Goal: Navigation & Orientation: Find specific page/section

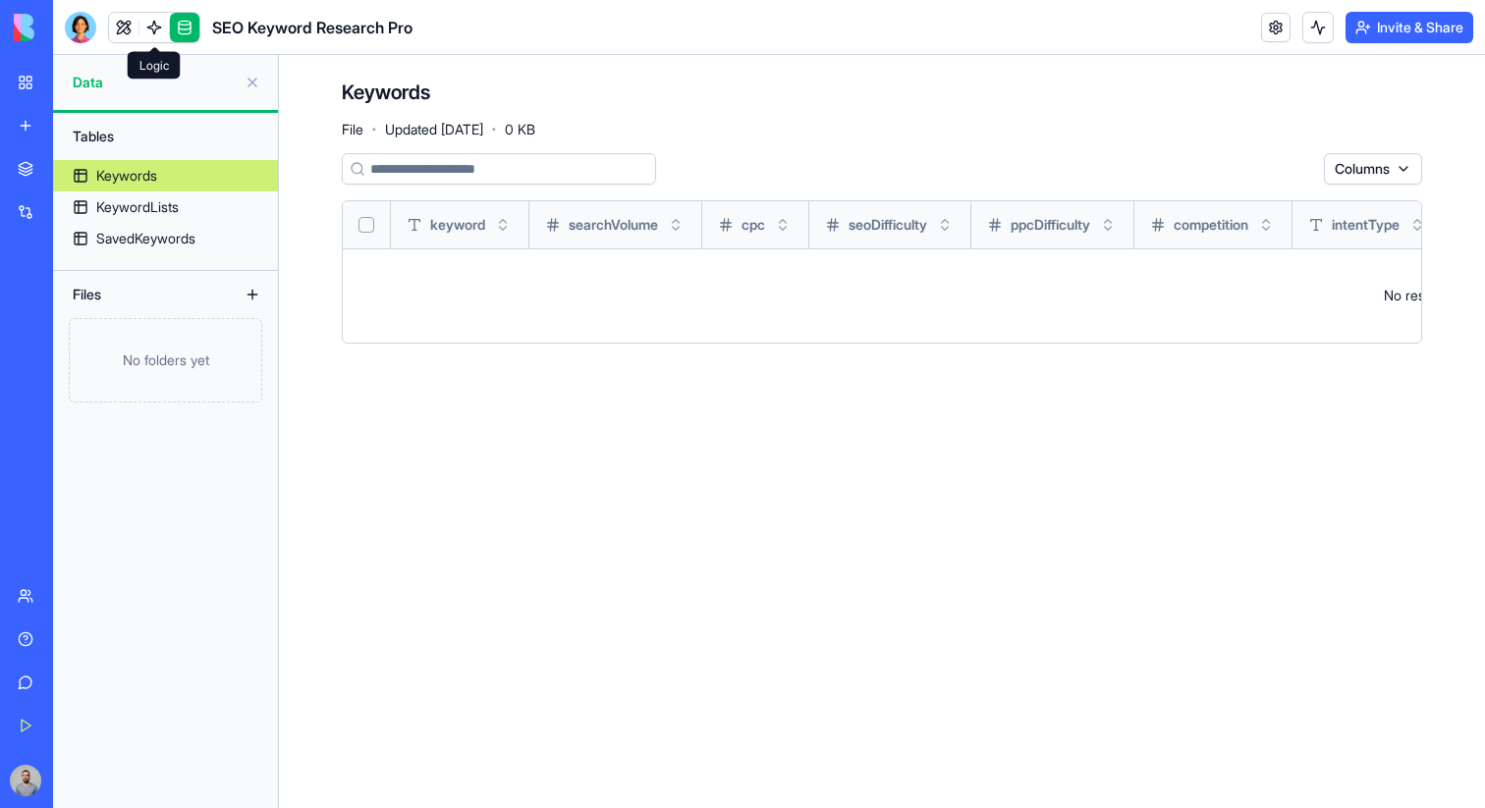
click at [155, 33] on link at bounding box center [153, 27] width 29 height 29
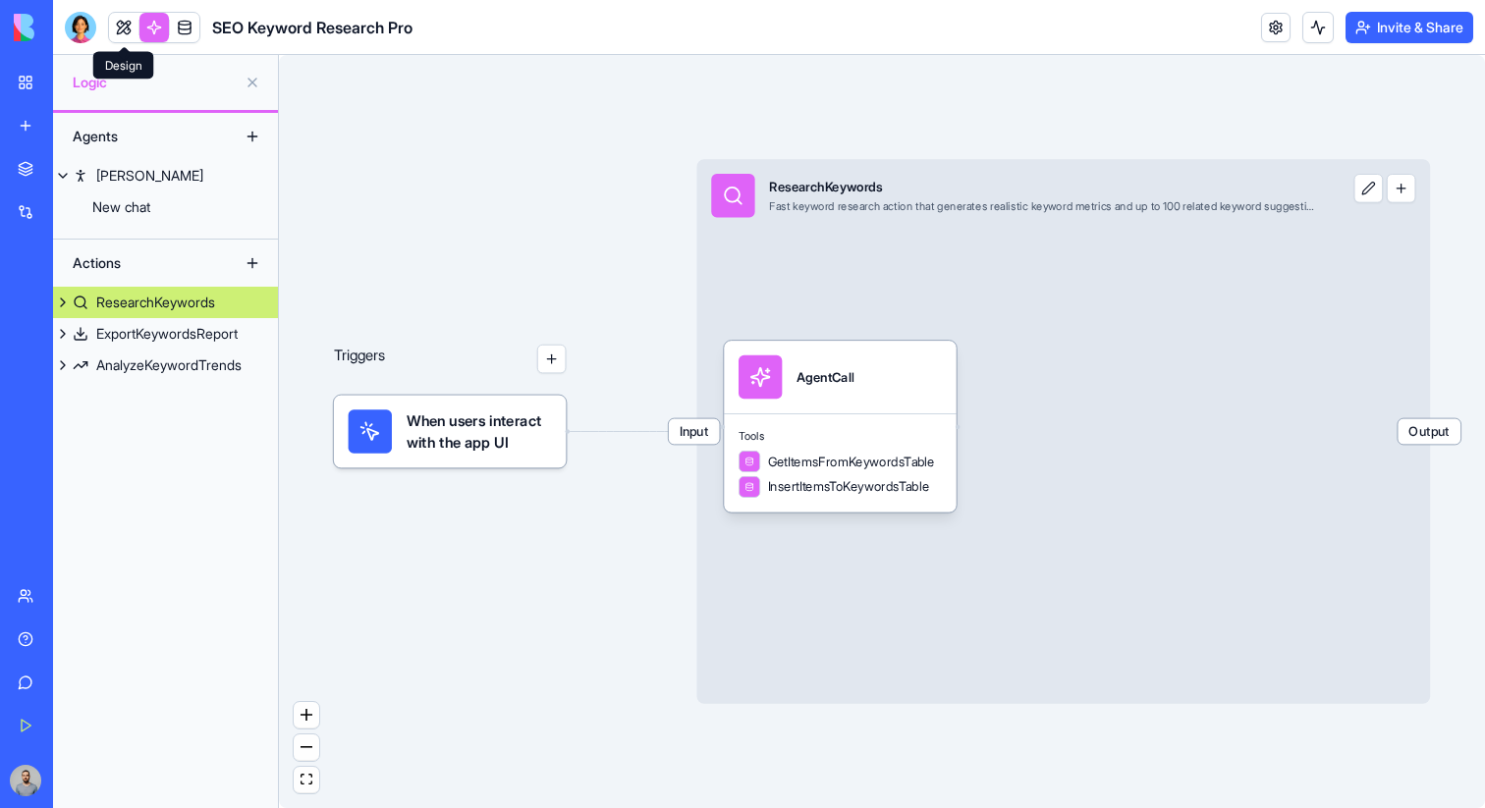
click at [123, 30] on link at bounding box center [123, 27] width 29 height 29
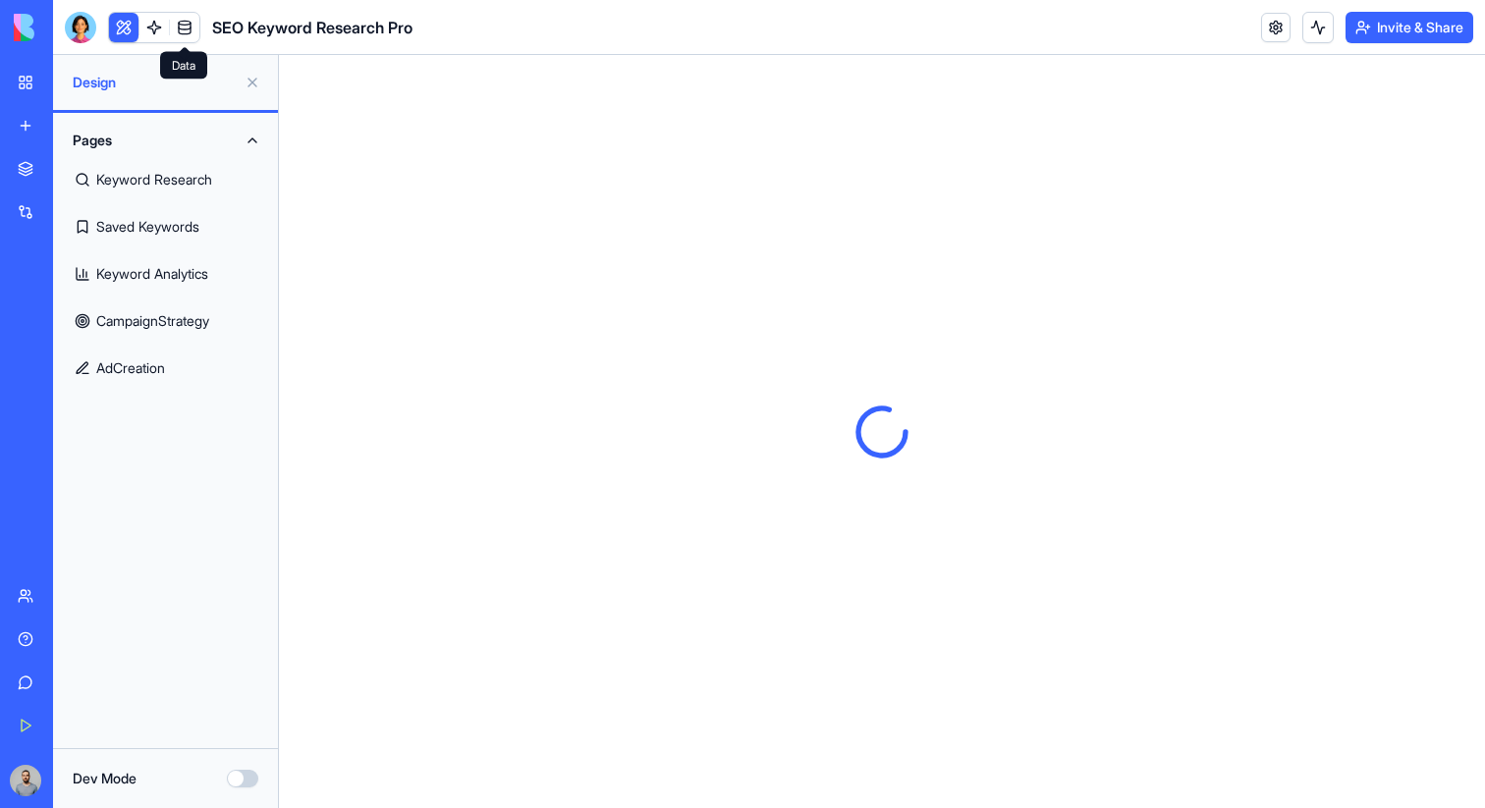
click at [182, 24] on link at bounding box center [184, 27] width 29 height 29
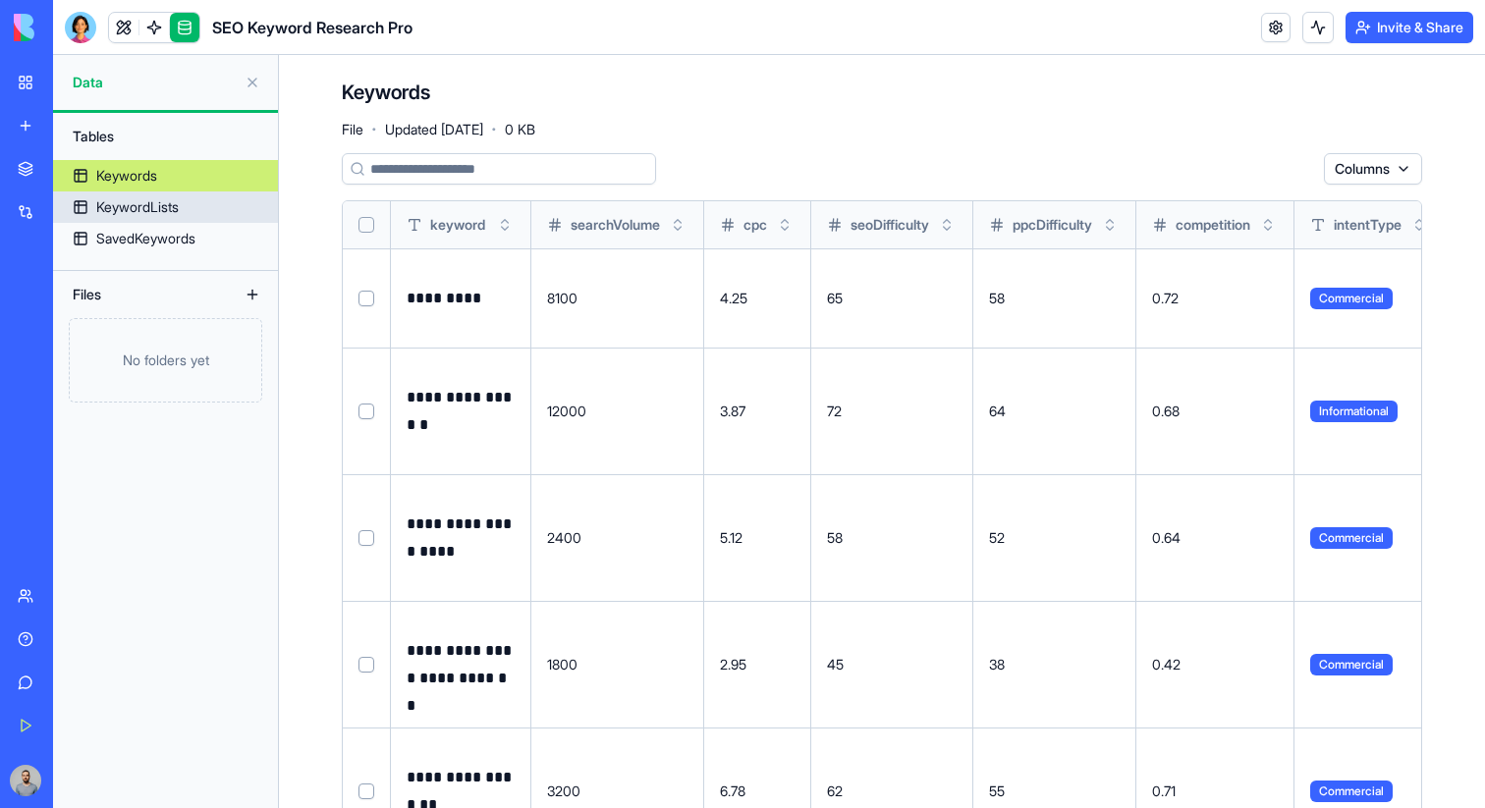
click at [198, 208] on link "KeywordLists" at bounding box center [165, 206] width 225 height 31
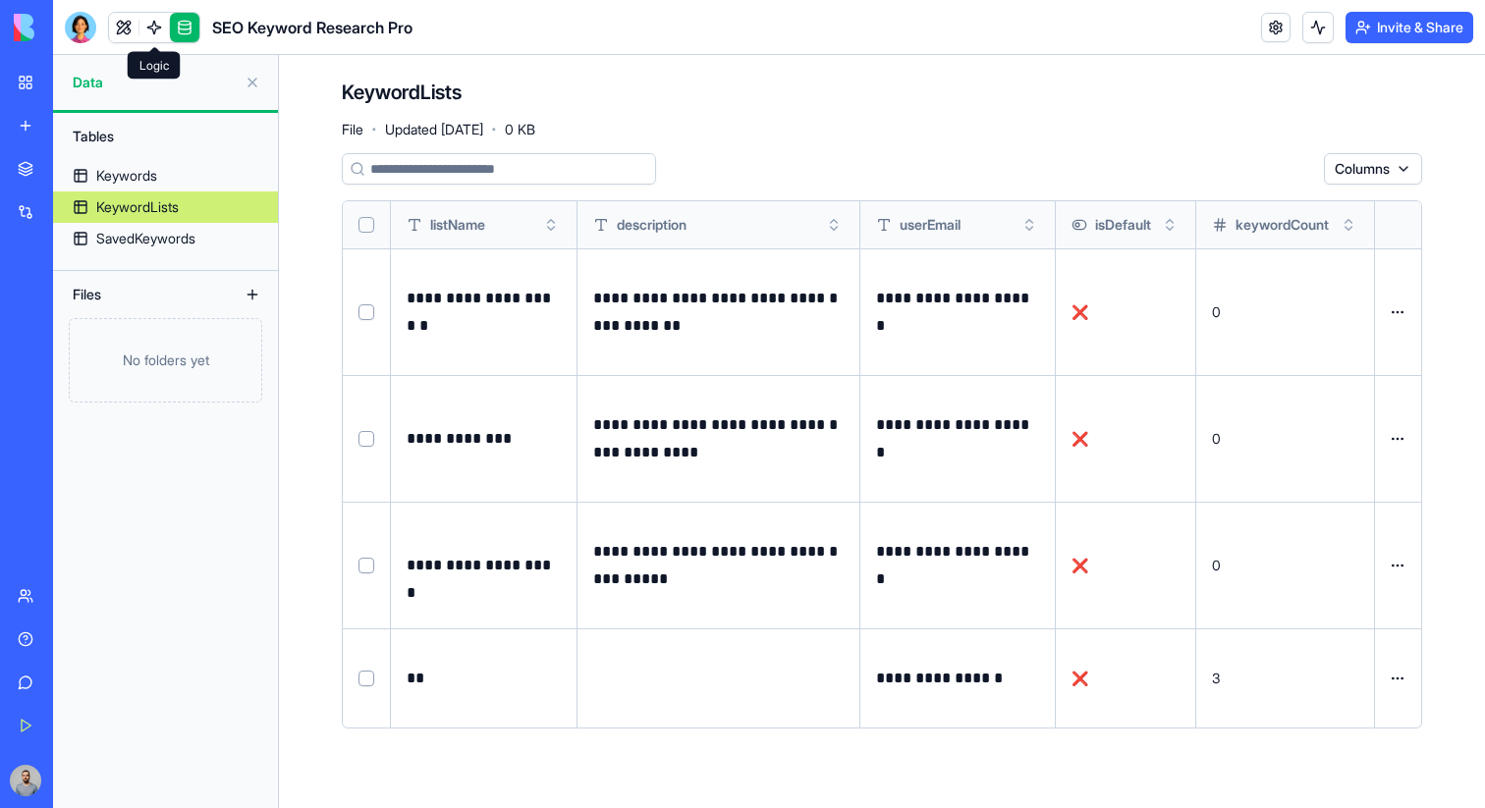
click at [148, 23] on link at bounding box center [153, 27] width 29 height 29
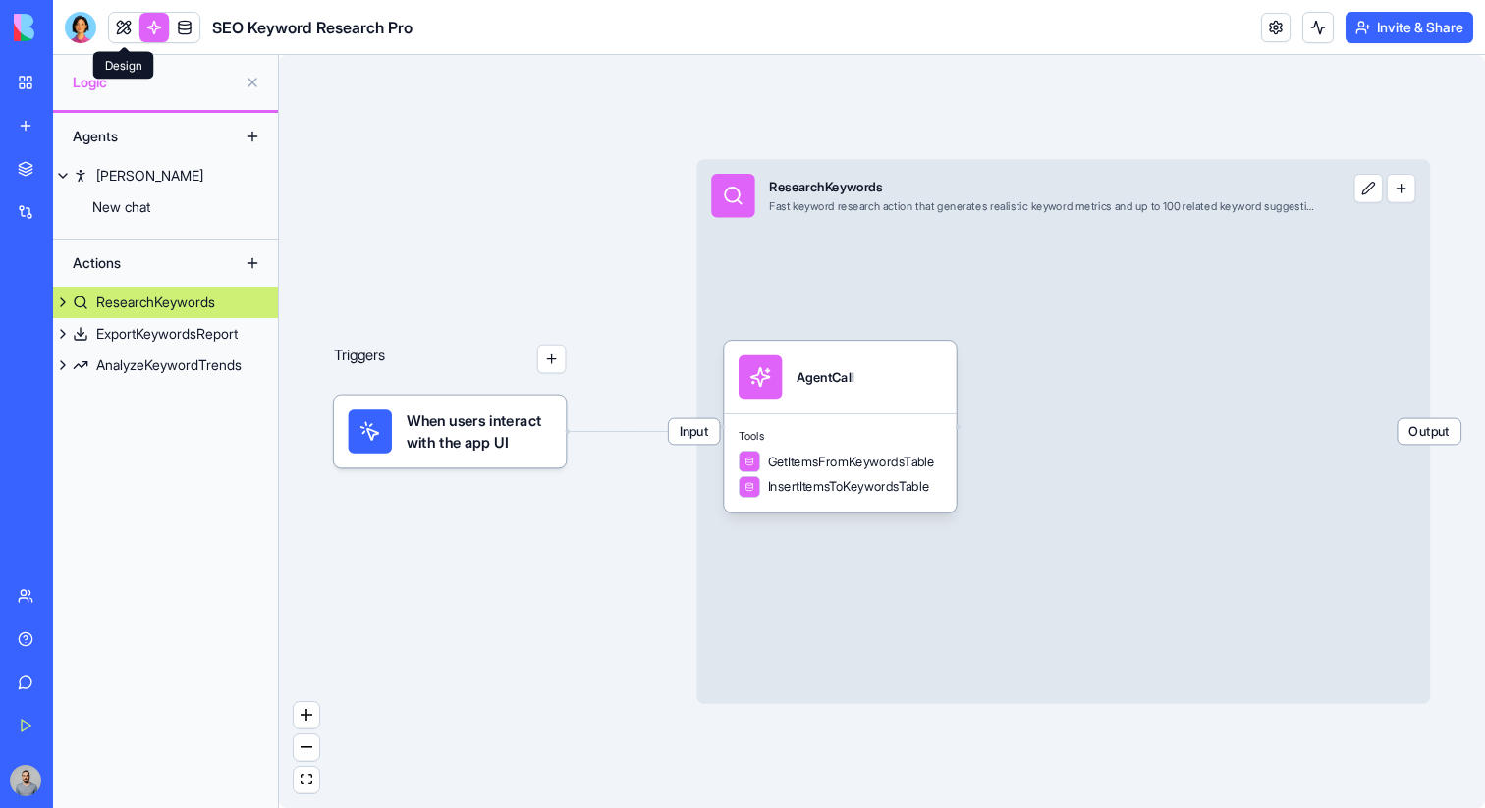
click at [119, 23] on link at bounding box center [123, 27] width 29 height 29
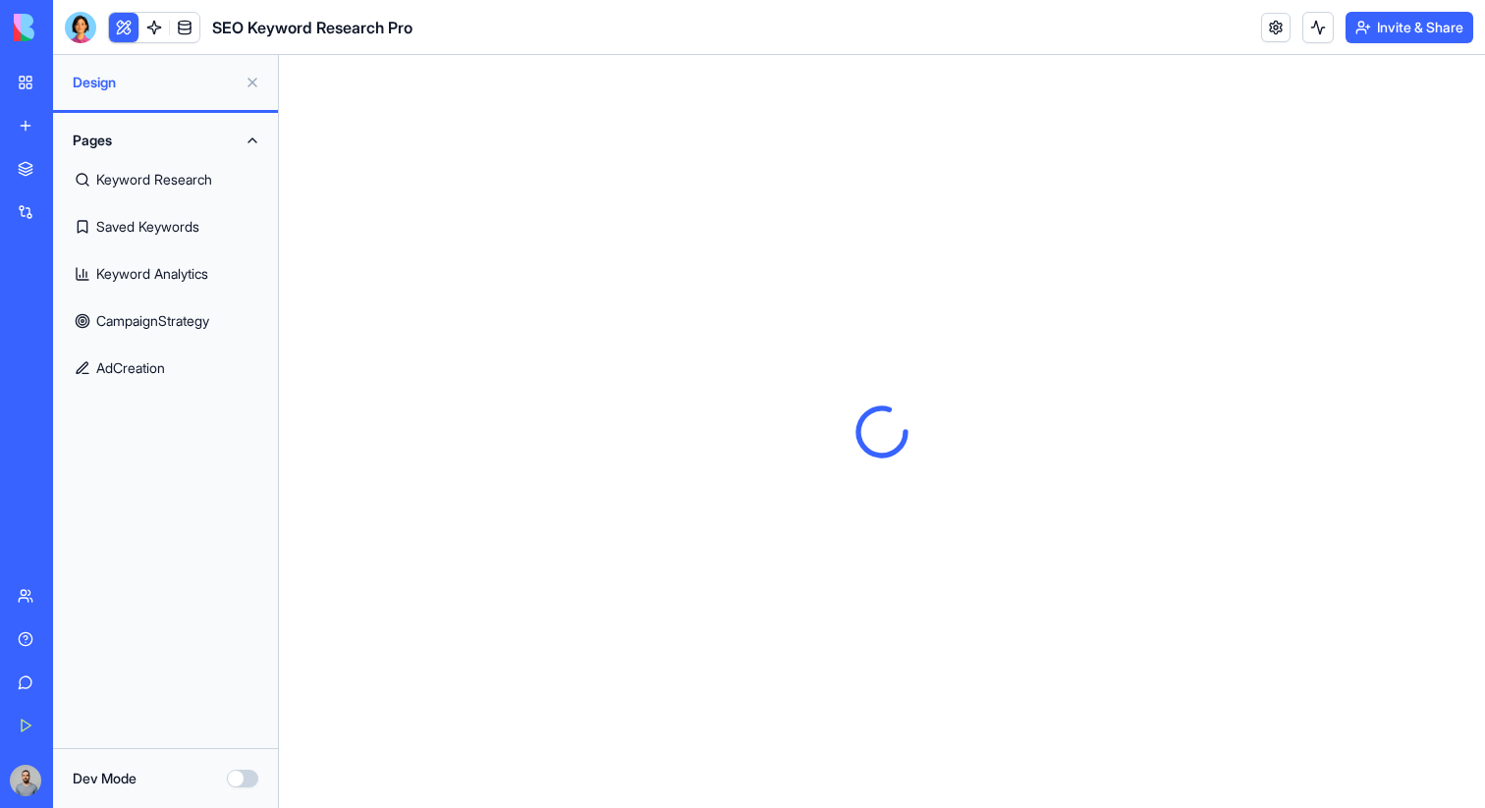
click at [191, 184] on link "Keyword Research" at bounding box center [165, 179] width 201 height 47
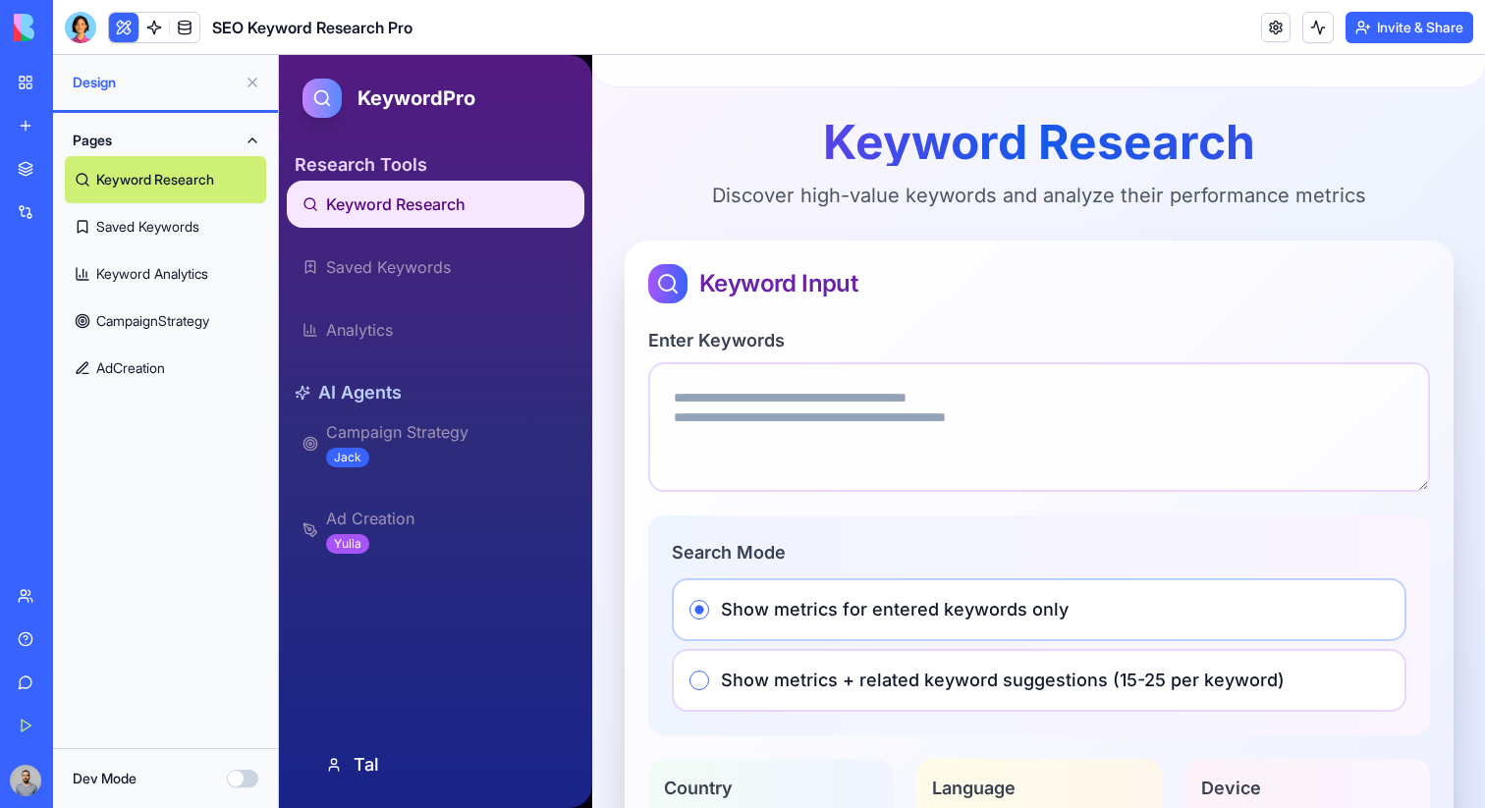
click at [197, 273] on link "Keyword Analytics" at bounding box center [165, 273] width 201 height 47
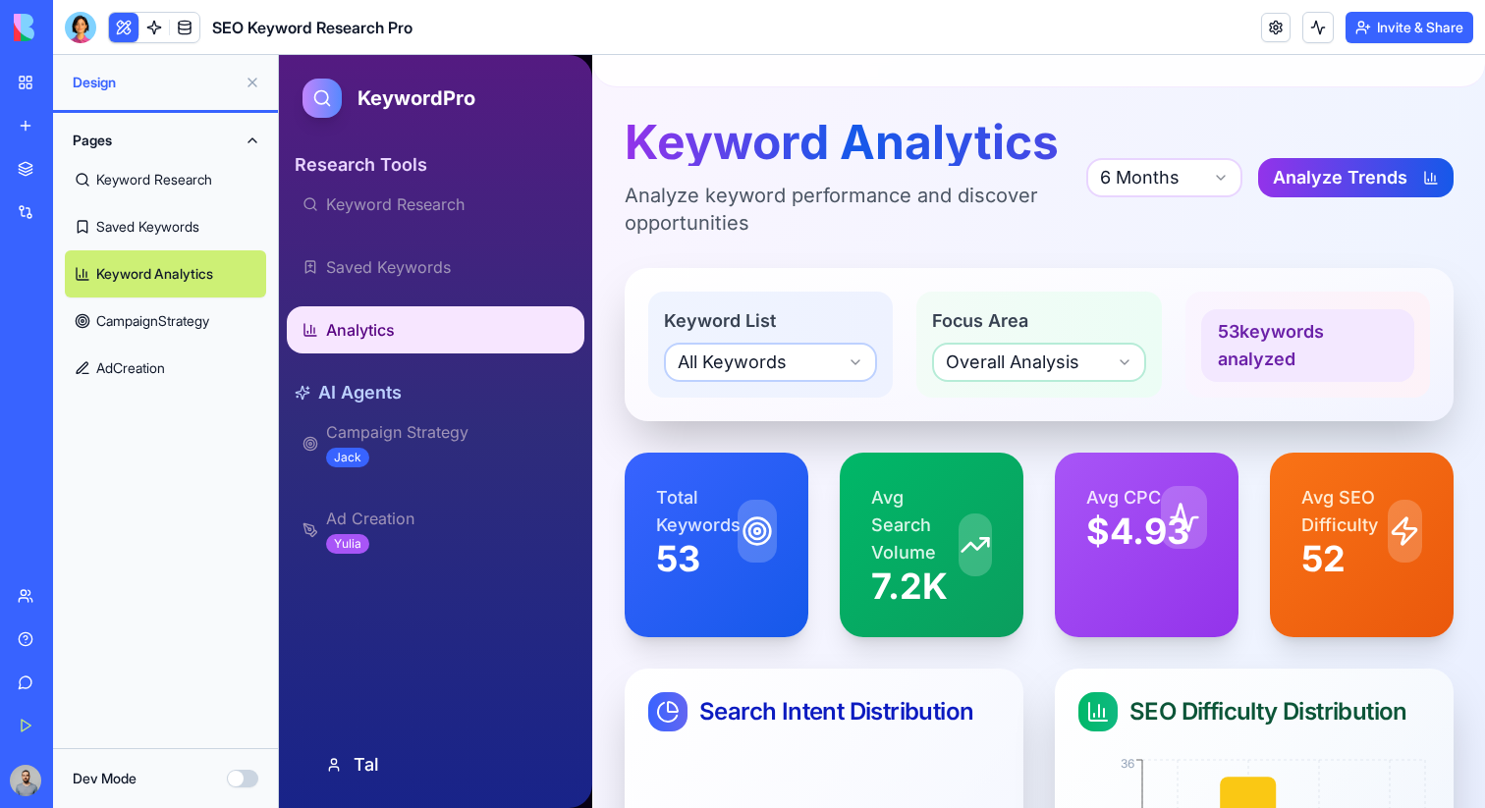
click at [119, 31] on button at bounding box center [123, 27] width 29 height 29
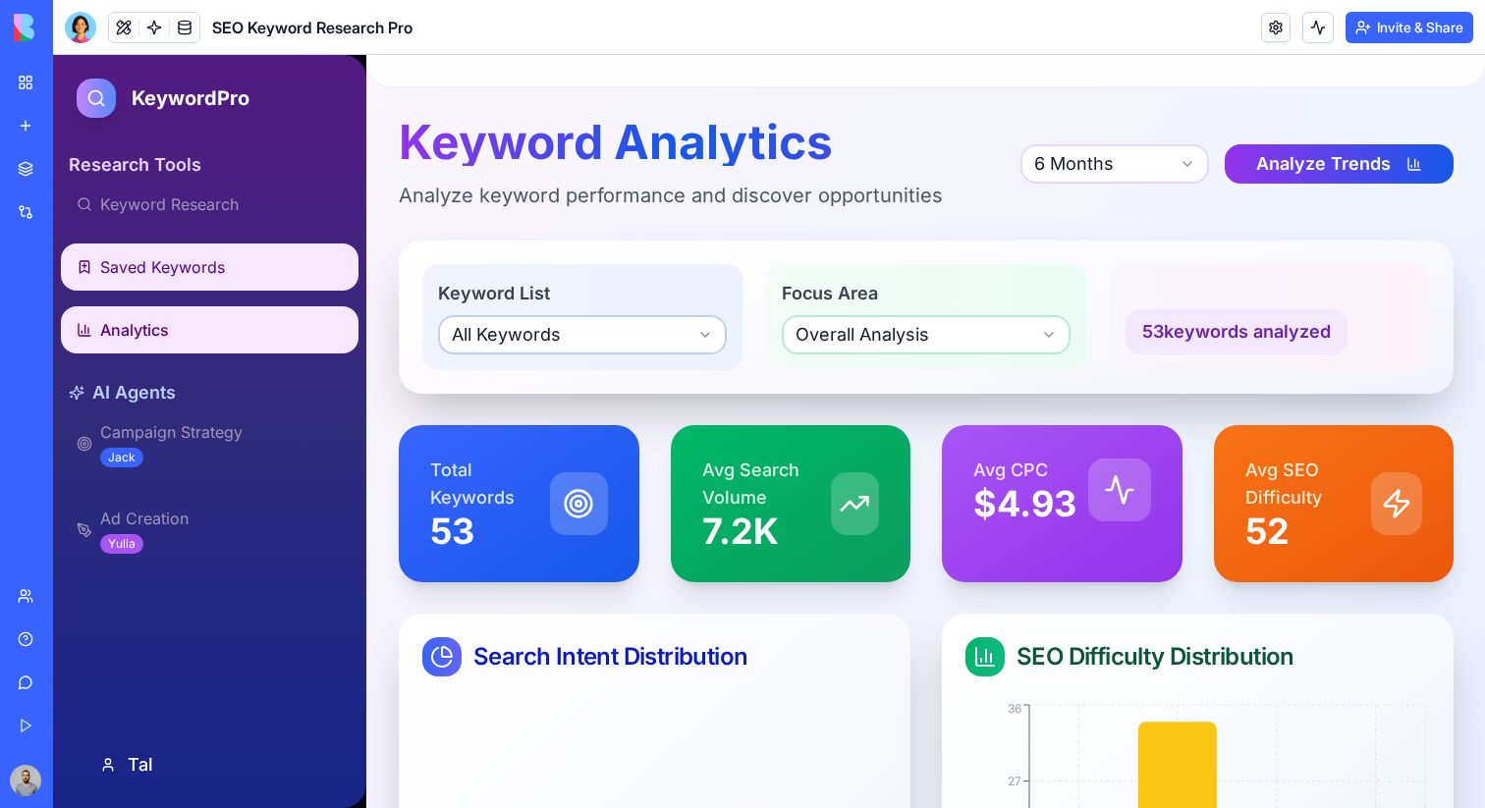
click at [258, 250] on link "Saved Keywords" at bounding box center [210, 267] width 298 height 47
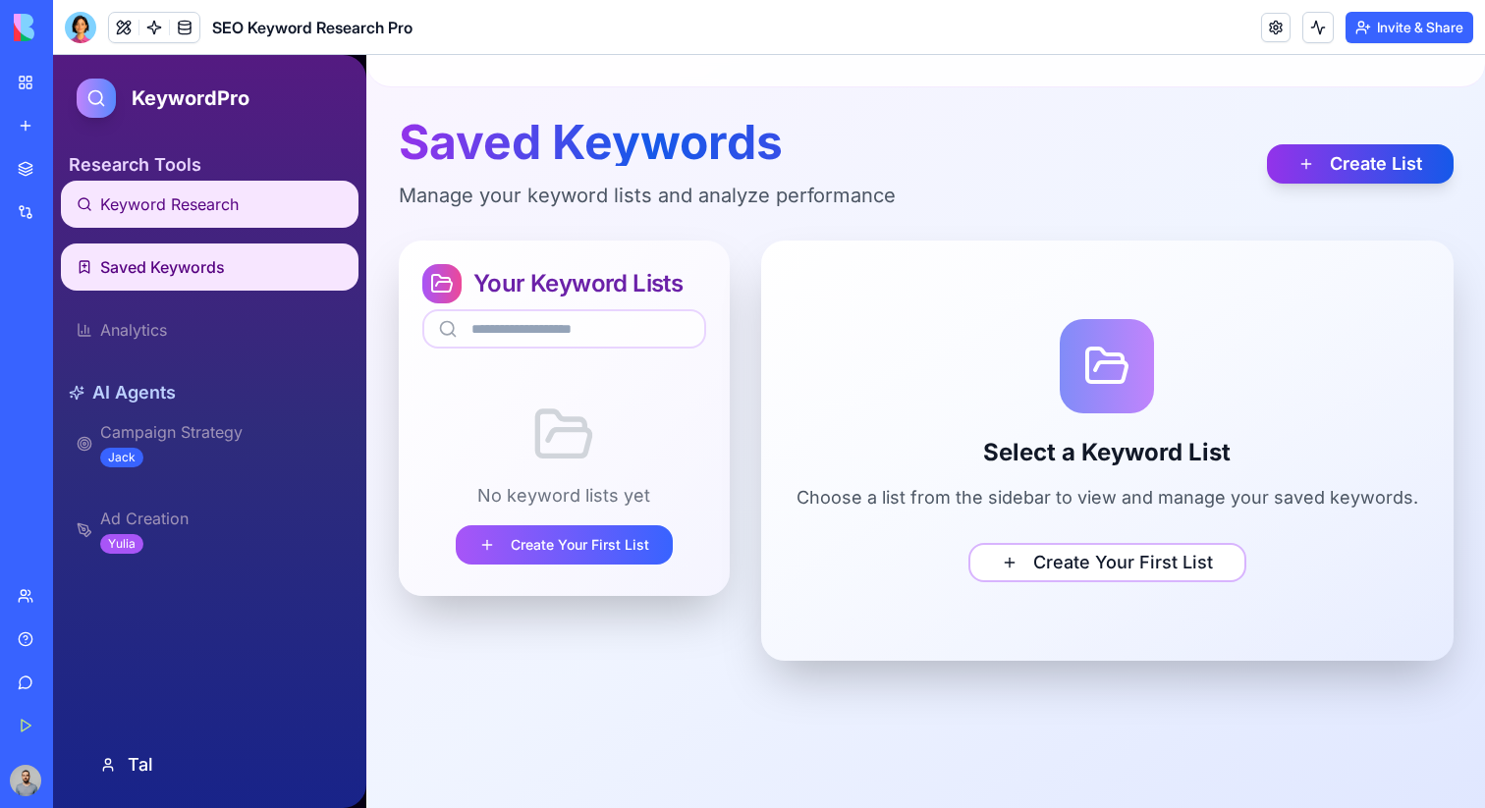
click at [256, 197] on link "Keyword Research" at bounding box center [210, 204] width 298 height 47
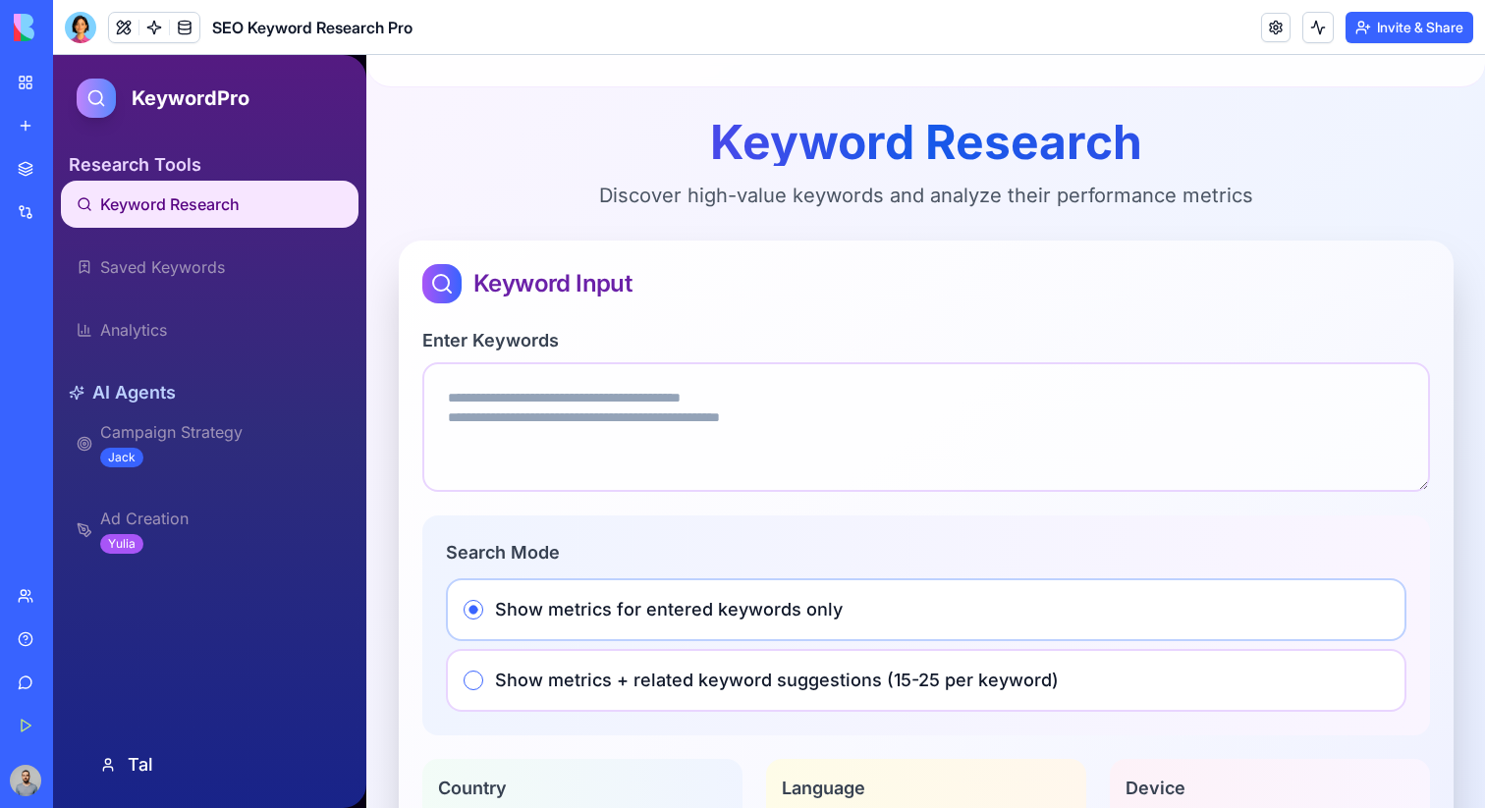
click at [84, 320] on link "New App" at bounding box center [45, 306] width 79 height 39
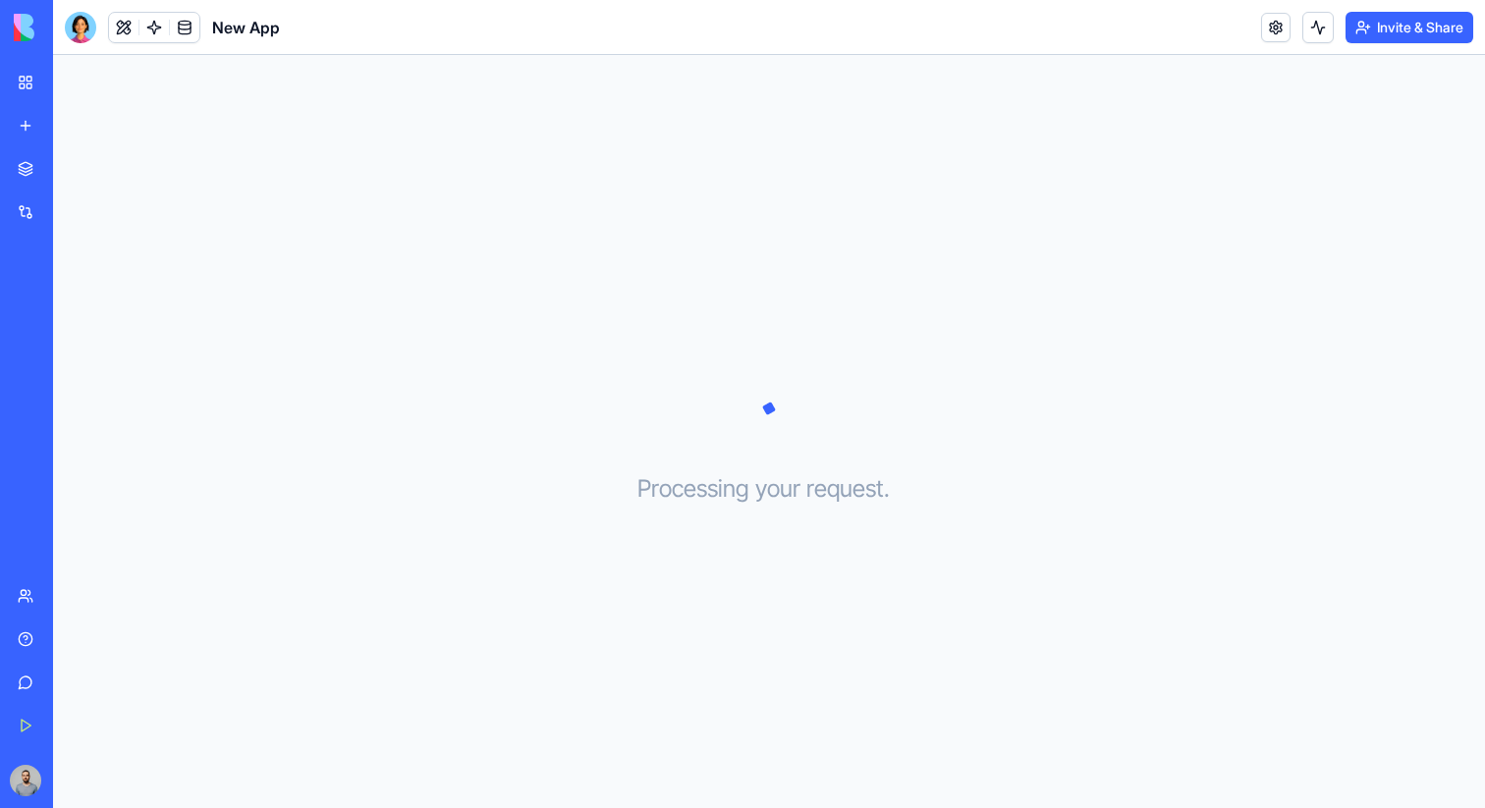
click at [84, 335] on link "SEO Keyword Research Pro" at bounding box center [45, 349] width 79 height 39
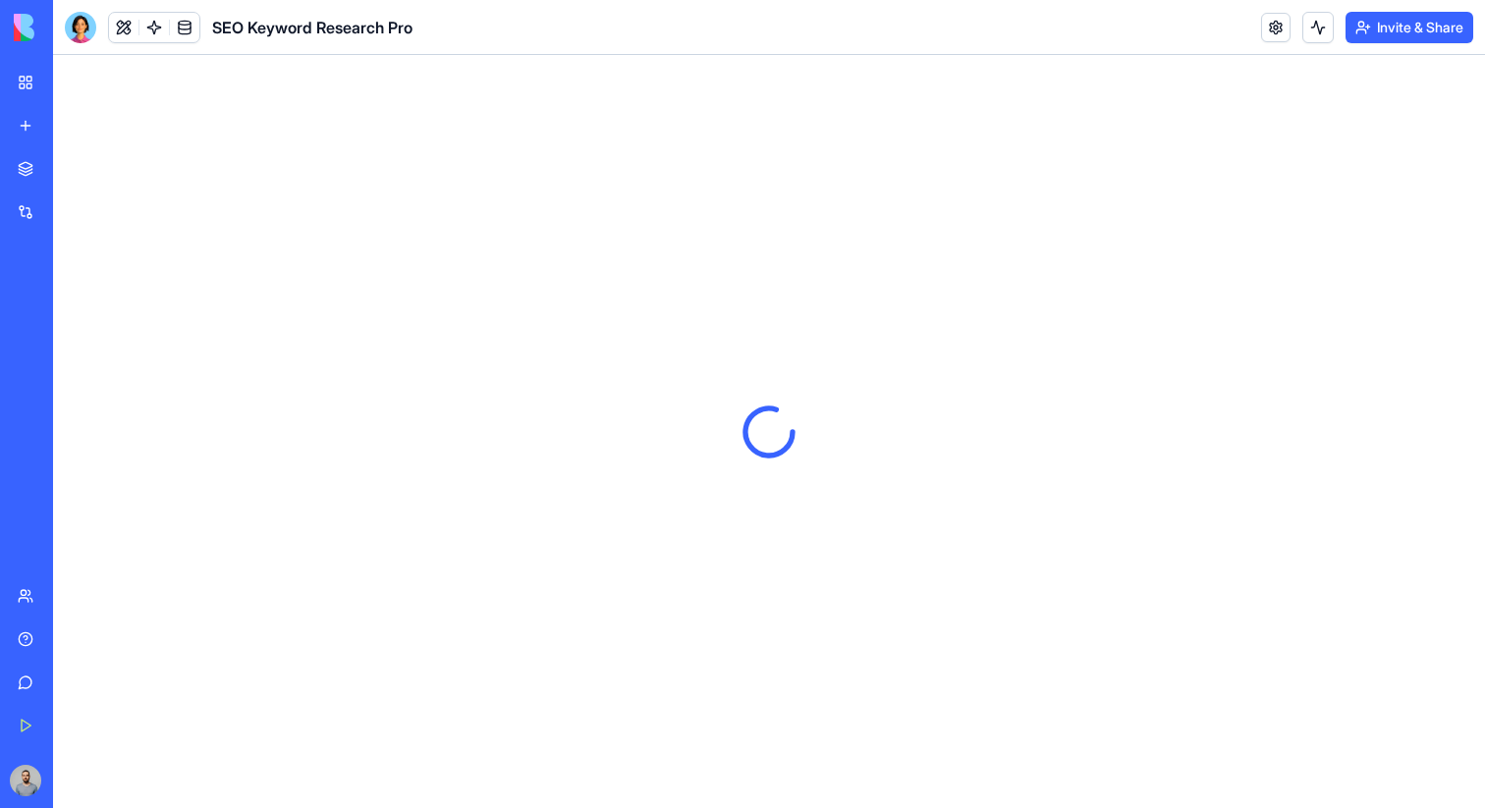
click at [121, 32] on button at bounding box center [123, 27] width 29 height 29
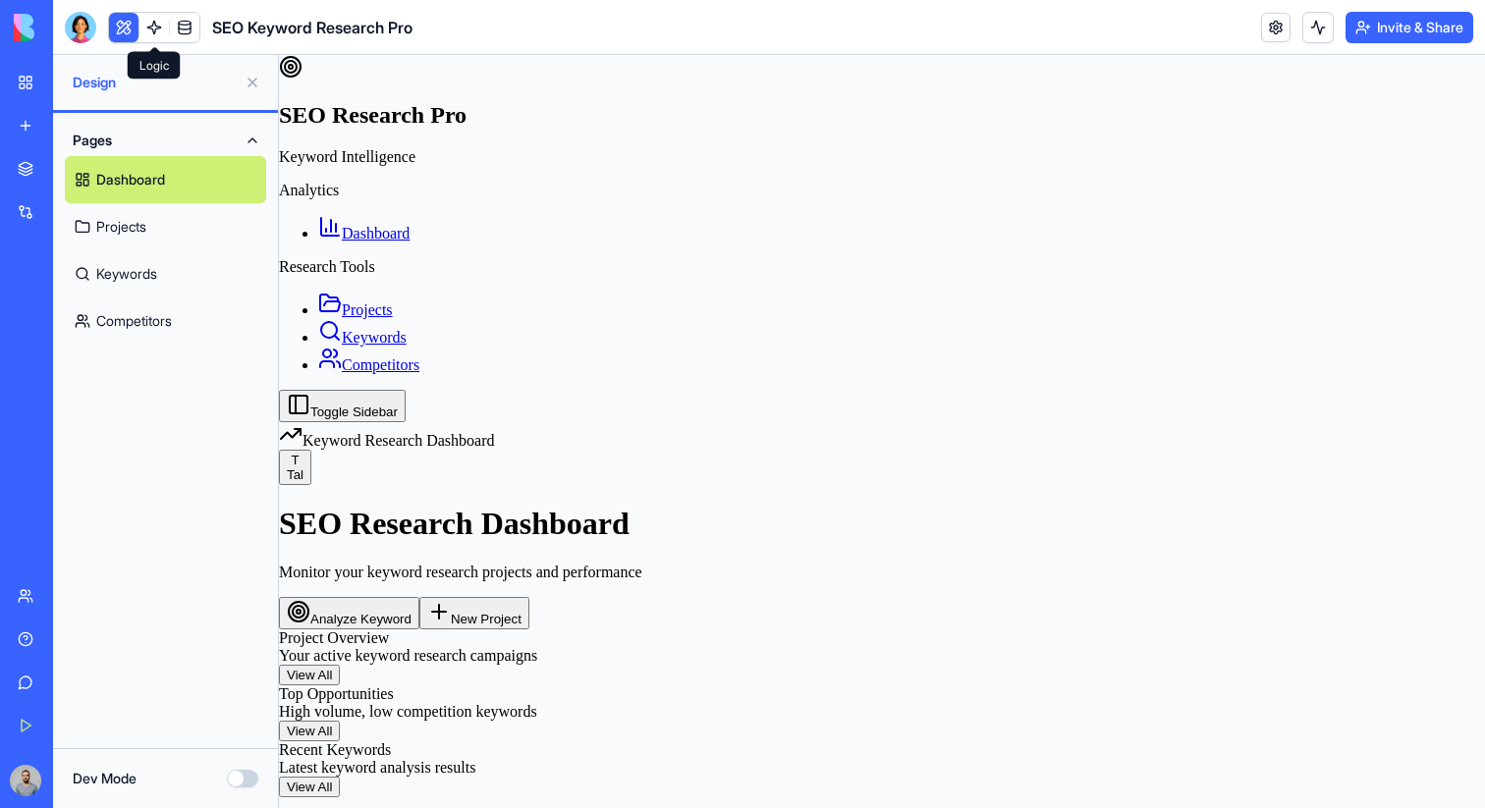
click at [153, 25] on link at bounding box center [153, 27] width 29 height 29
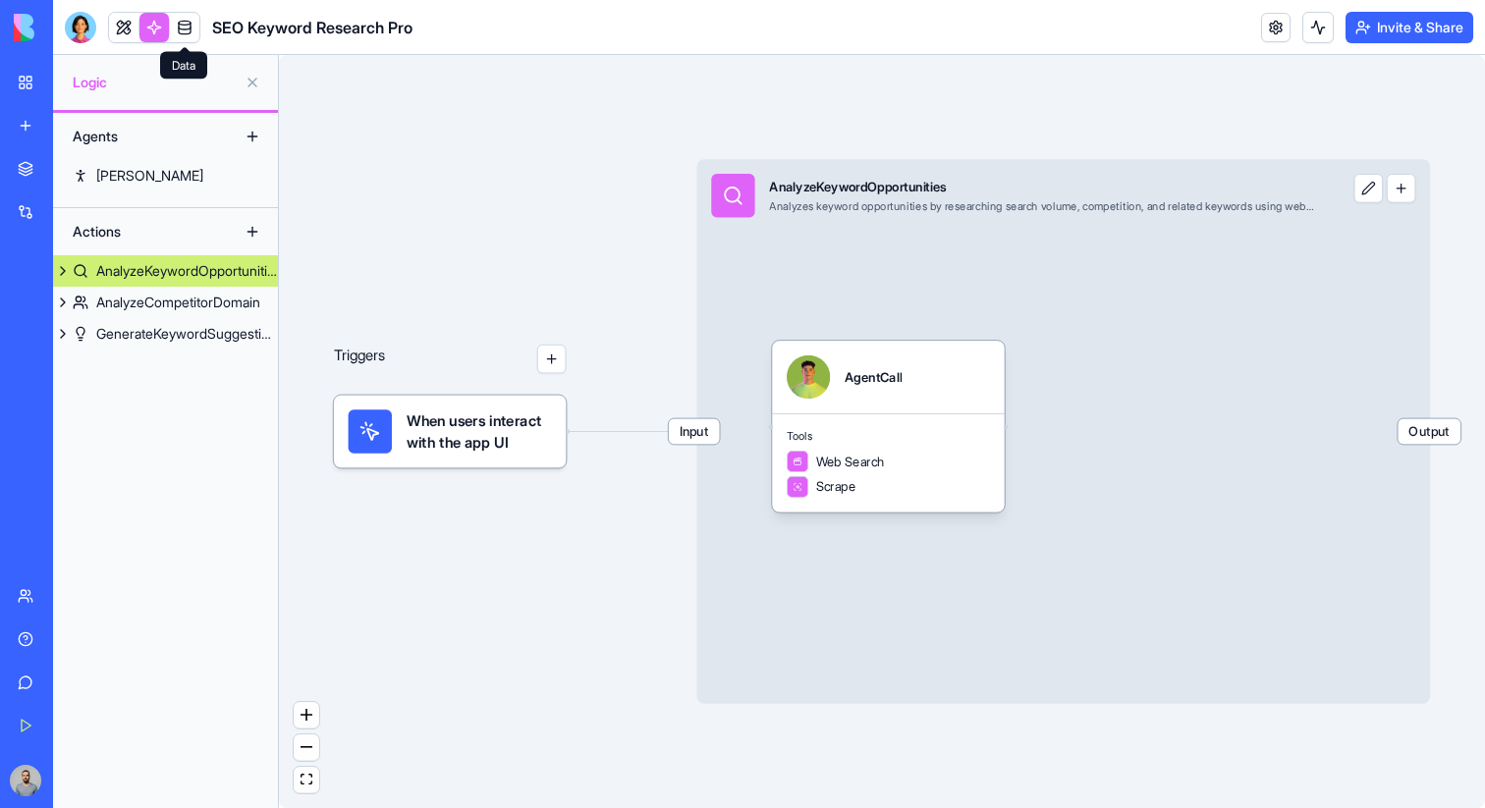
click at [178, 22] on link at bounding box center [184, 27] width 29 height 29
